Goal: Task Accomplishment & Management: Use online tool/utility

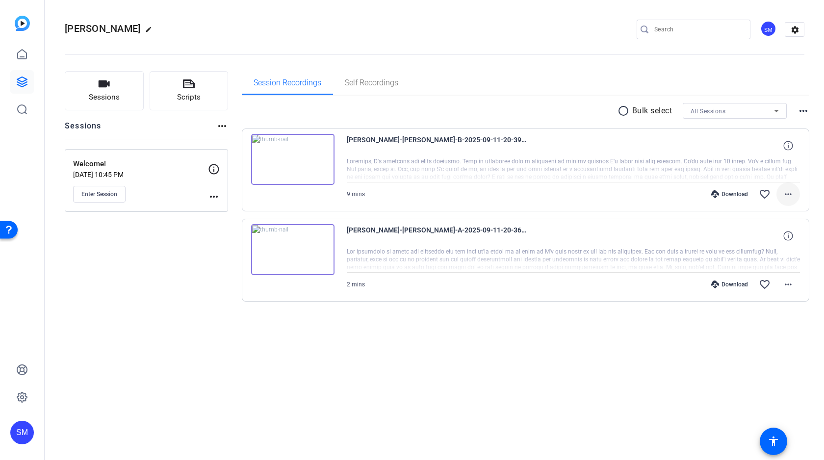
click at [784, 191] on mat-icon "more_horiz" at bounding box center [788, 194] width 12 height 12
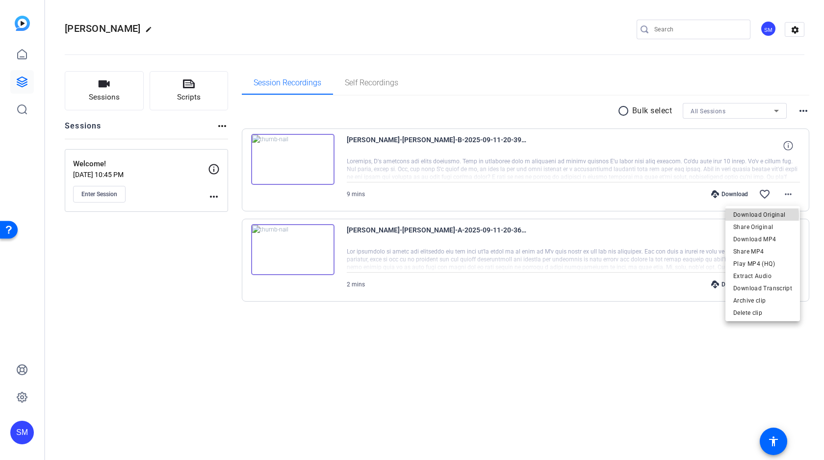
click at [756, 216] on span "Download Original" at bounding box center [762, 215] width 59 height 12
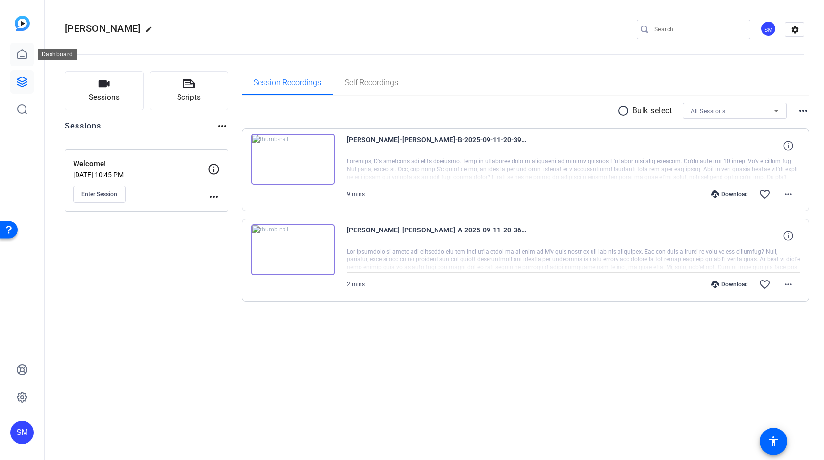
click at [22, 56] on icon at bounding box center [22, 55] width 12 height 12
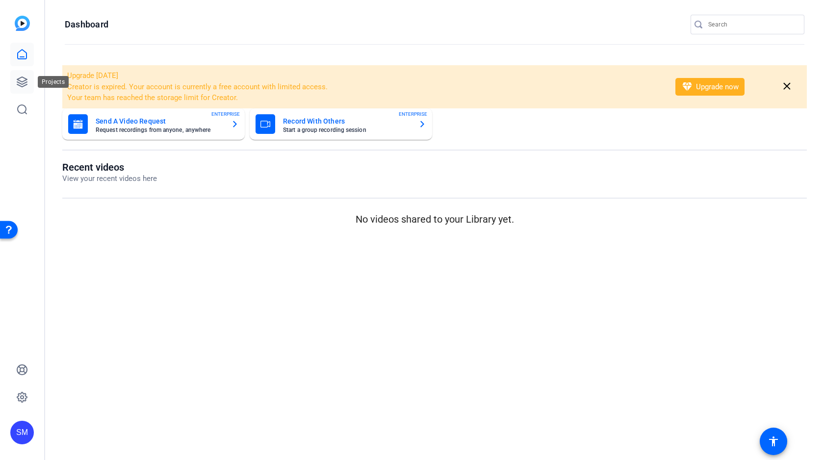
click at [23, 83] on icon at bounding box center [22, 82] width 10 height 10
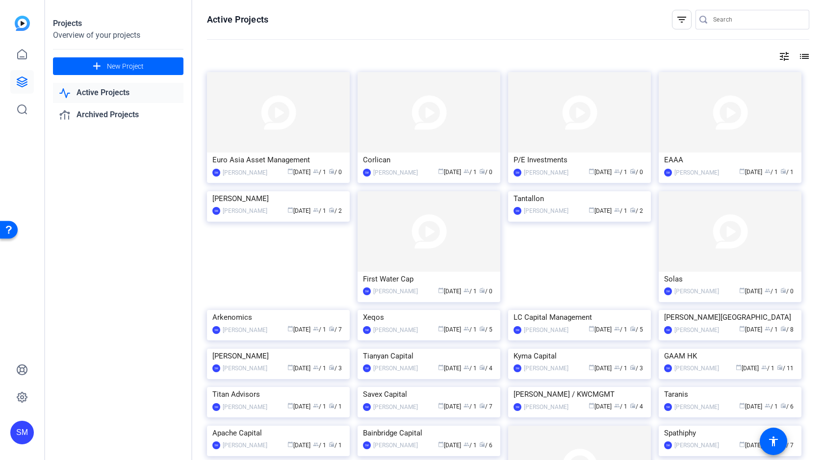
click at [722, 20] on input "Search" at bounding box center [757, 20] width 88 height 12
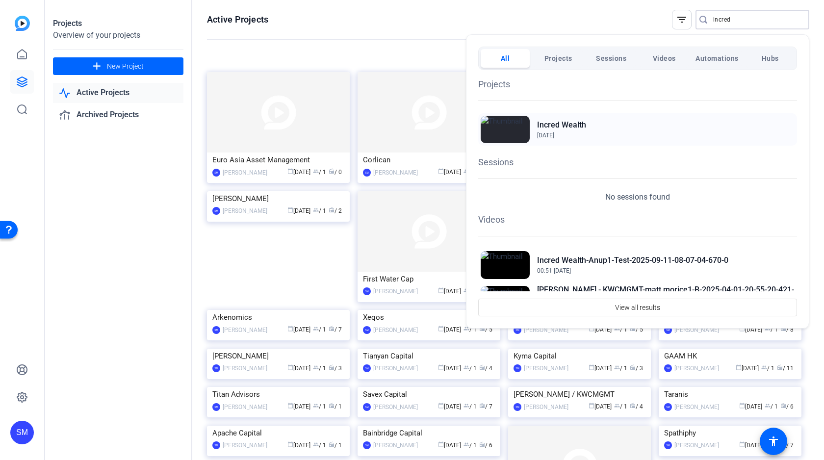
click at [576, 123] on h2 "Incred Wealth" at bounding box center [561, 125] width 49 height 12
click at [744, 21] on div at bounding box center [412, 230] width 824 height 460
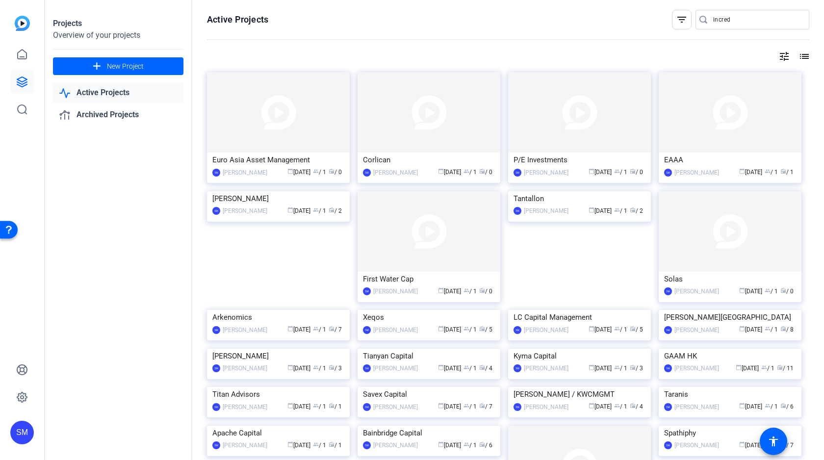
click at [735, 19] on input "incred" at bounding box center [757, 20] width 88 height 12
type input "i"
click at [495, 48] on openreel-divider-bar at bounding box center [508, 39] width 602 height 21
click at [723, 120] on img at bounding box center [729, 112] width 143 height 80
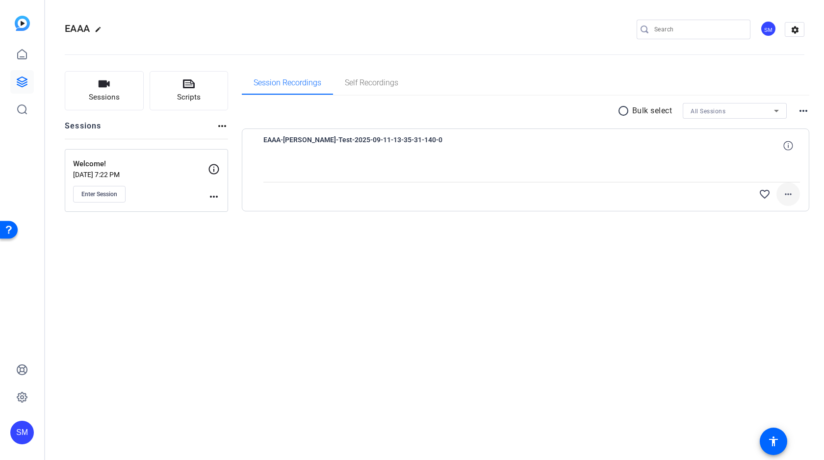
click at [787, 194] on mat-icon "more_horiz" at bounding box center [788, 194] width 12 height 12
click at [758, 209] on span "Upload" at bounding box center [772, 215] width 39 height 12
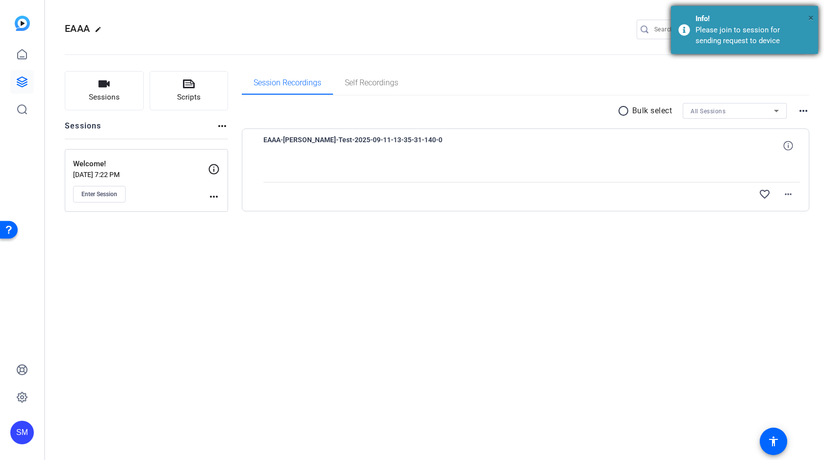
click at [809, 16] on span "×" at bounding box center [810, 18] width 5 height 12
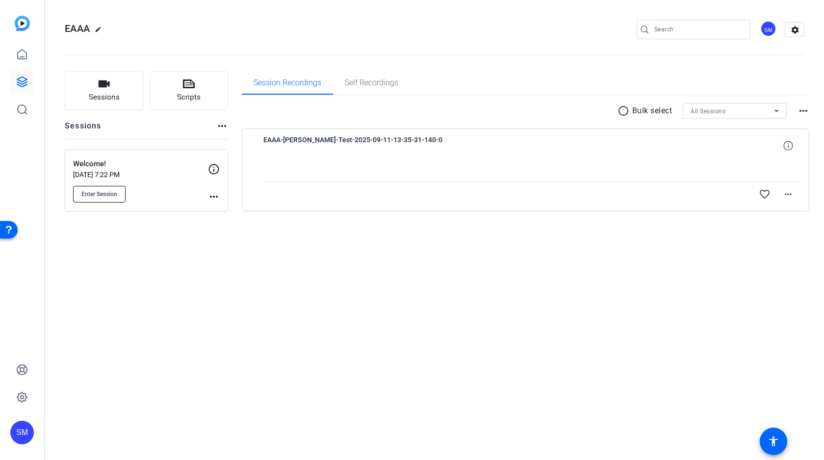
click at [101, 193] on span "Enter Session" at bounding box center [99, 194] width 36 height 8
click at [313, 248] on div "Sessions Scripts Sessions more_horiz Welcome! Sep 10, 2025 @ 7:22 PM Enter Sess…" at bounding box center [434, 157] width 779 height 196
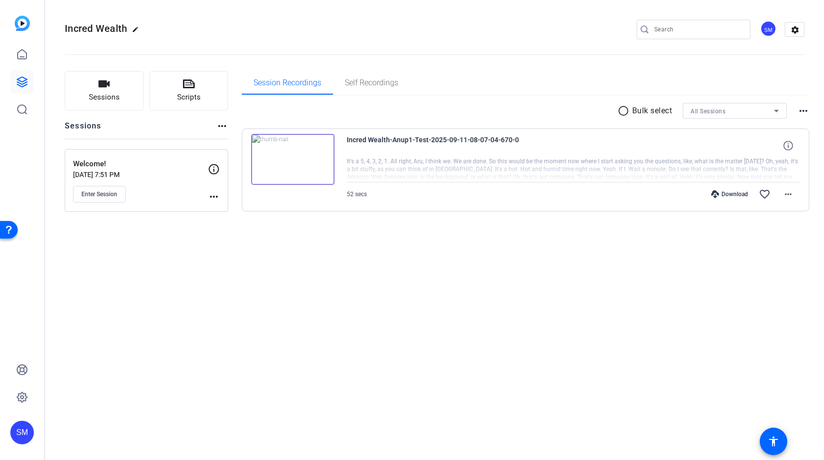
click at [299, 296] on div "Incred Wealth edit SM settings Sessions Scripts Sessions more_horiz Welcome! [D…" at bounding box center [434, 230] width 779 height 460
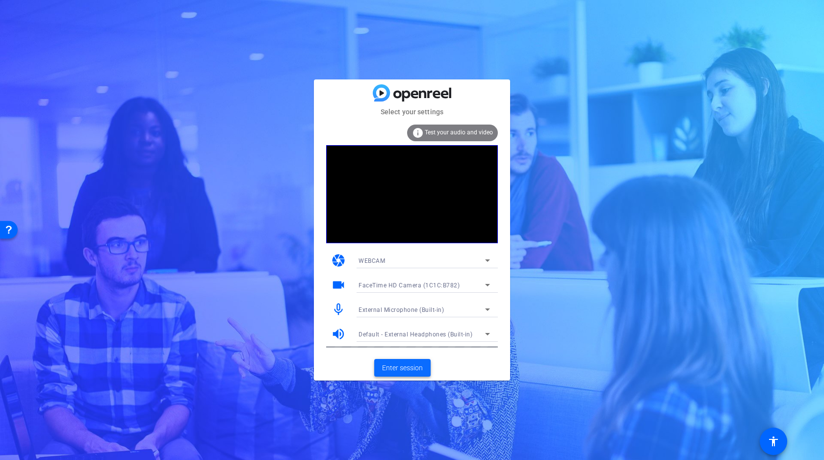
click at [398, 364] on span "Enter session" at bounding box center [402, 368] width 41 height 10
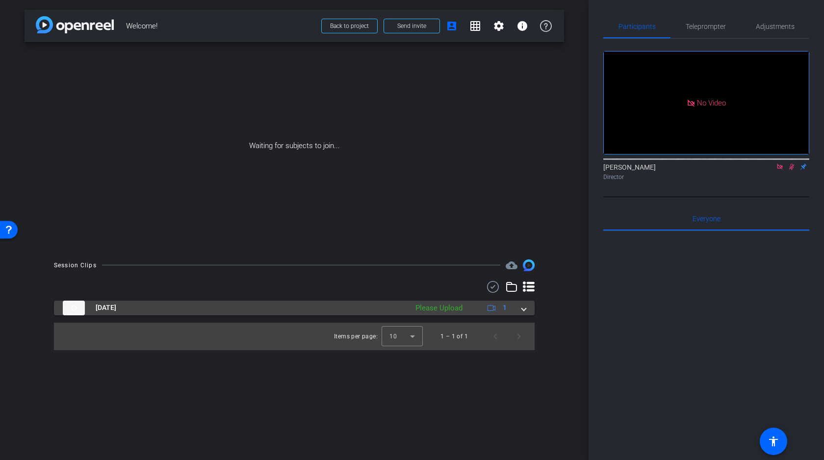
click at [522, 307] on span at bounding box center [524, 308] width 4 height 10
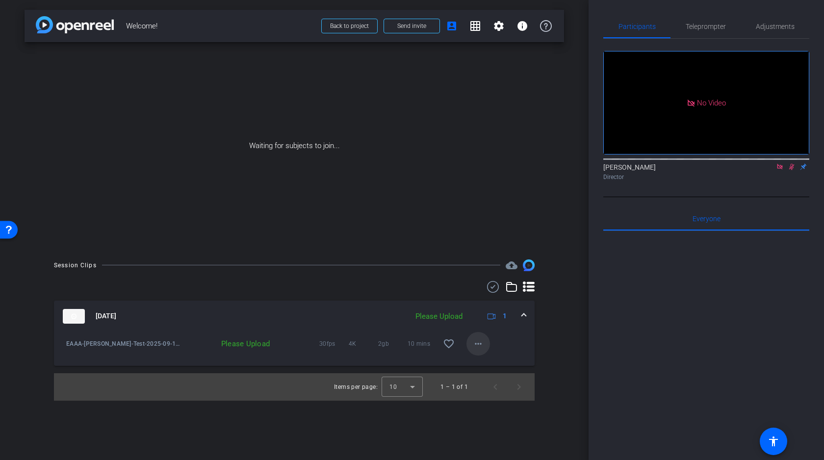
click at [477, 340] on mat-icon "more_horiz" at bounding box center [478, 344] width 12 height 12
click at [485, 360] on span "Upload" at bounding box center [493, 364] width 39 height 12
click at [477, 344] on mat-icon "more_horiz" at bounding box center [478, 344] width 12 height 12
click at [481, 363] on span "Upload" at bounding box center [493, 364] width 39 height 12
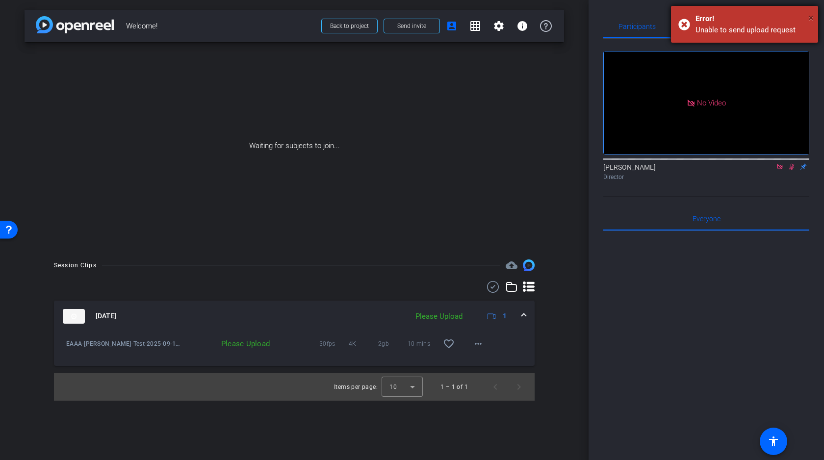
click at [809, 17] on span "×" at bounding box center [810, 18] width 5 height 12
